Goal: Navigation & Orientation: Find specific page/section

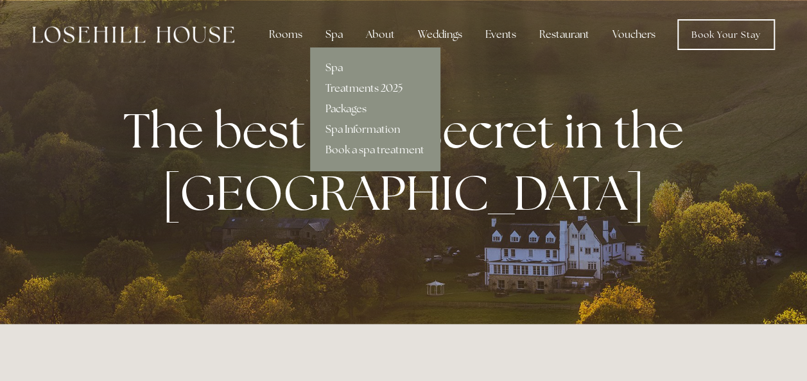
click at [336, 86] on link "Treatments 2025" at bounding box center [375, 88] width 130 height 21
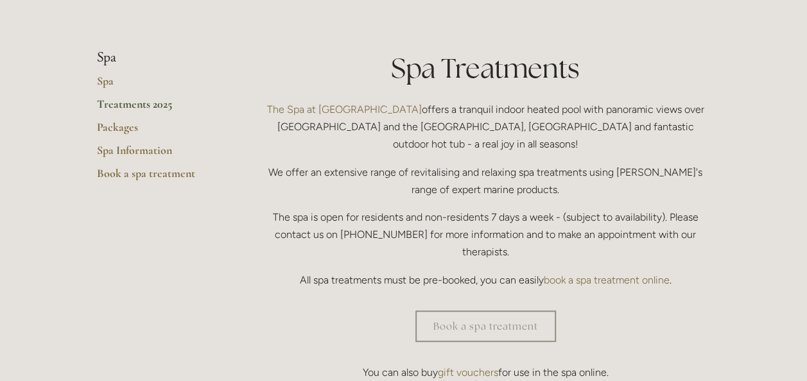
scroll to position [193, 0]
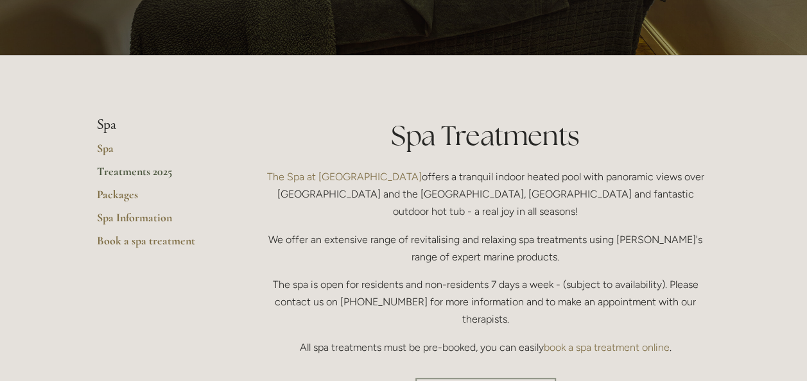
click at [122, 171] on link "Treatments 2025" at bounding box center [158, 175] width 123 height 23
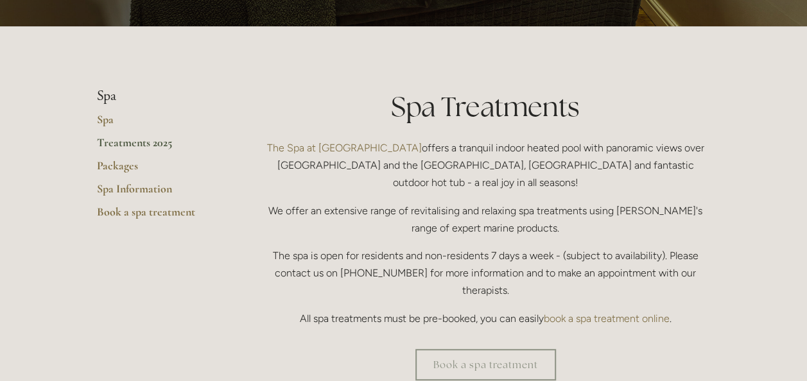
scroll to position [128, 0]
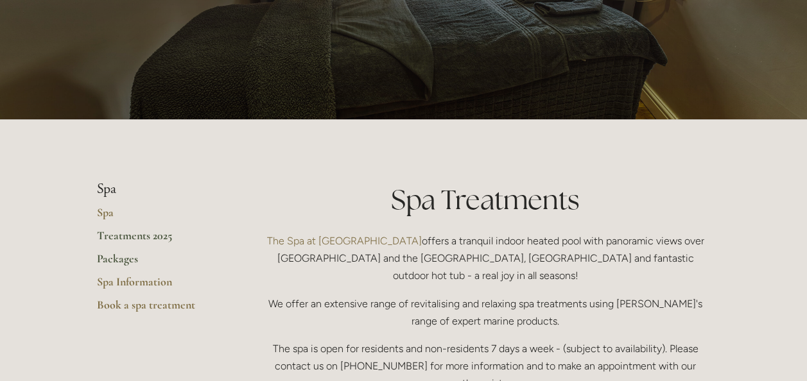
click at [112, 258] on link "Packages" at bounding box center [158, 263] width 123 height 23
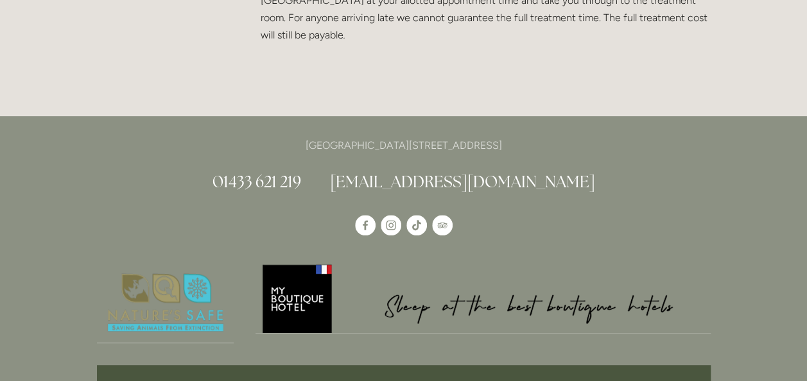
scroll to position [2761, 0]
